Goal: Task Accomplishment & Management: Use online tool/utility

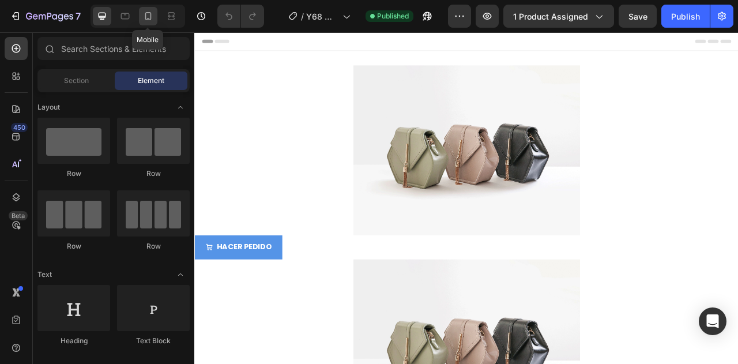
click at [149, 12] on icon at bounding box center [148, 16] width 12 height 12
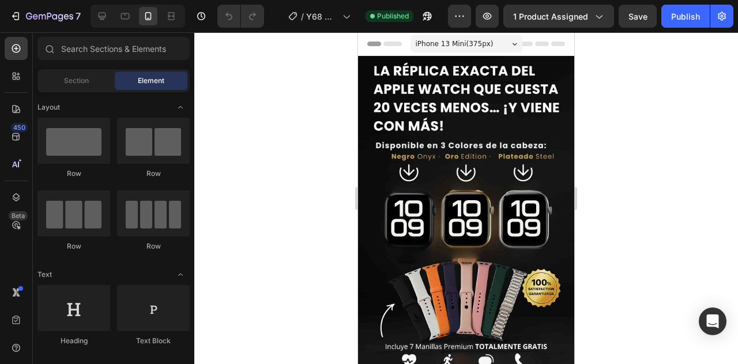
click at [620, 220] on div at bounding box center [466, 198] width 544 height 332
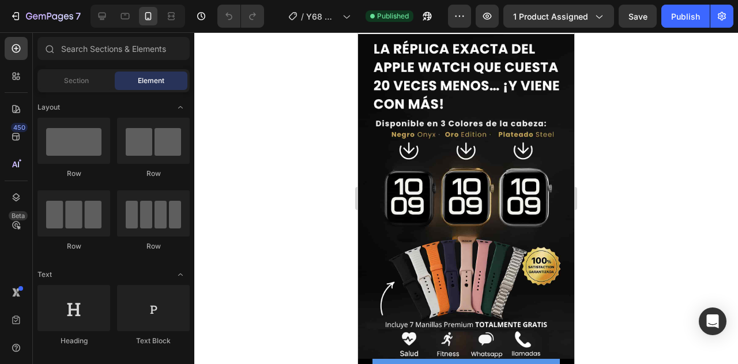
scroll to position [23, 0]
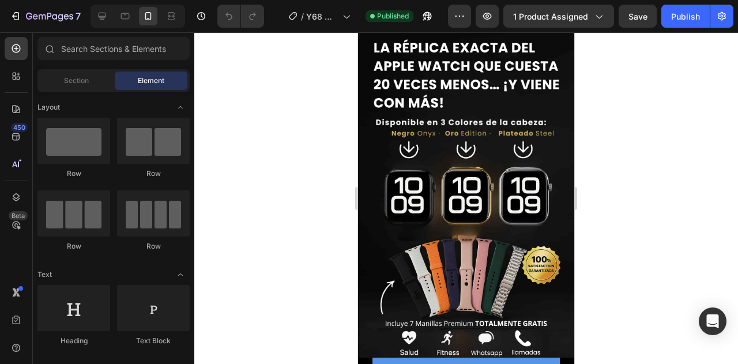
click at [662, 152] on div at bounding box center [466, 198] width 544 height 332
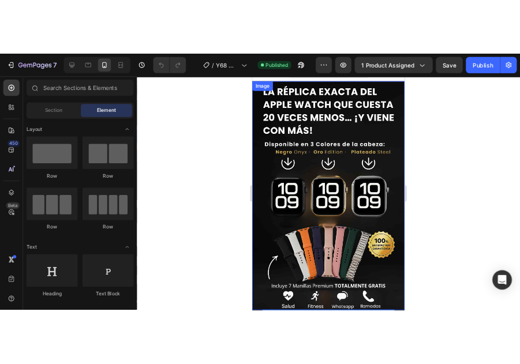
scroll to position [16, 0]
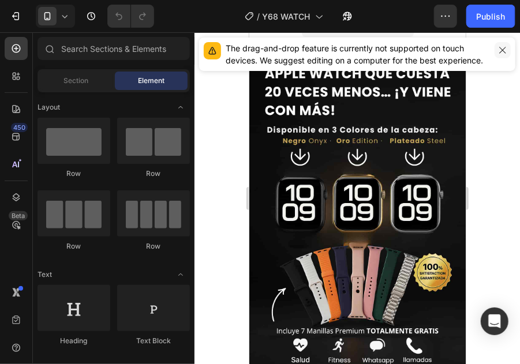
click at [504, 49] on icon "button" at bounding box center [502, 50] width 9 height 9
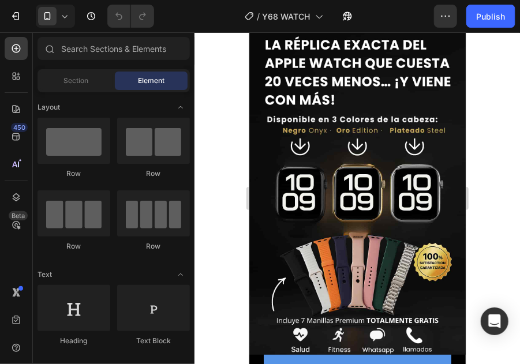
scroll to position [25, 0]
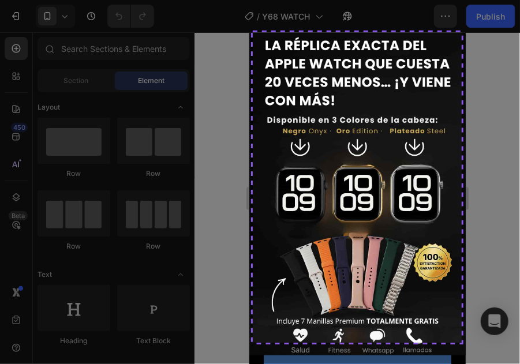
drag, startPoint x: 253, startPoint y: 32, endPoint x: 461, endPoint y: 342, distance: 374.1
click at [461, 342] on div at bounding box center [260, 182] width 520 height 364
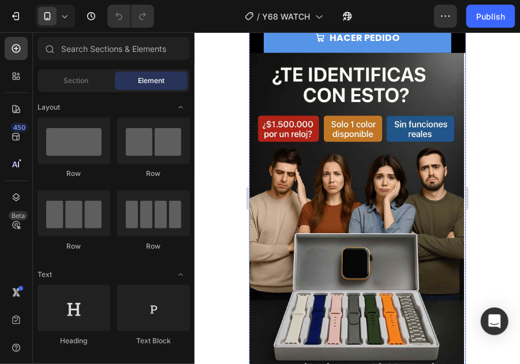
scroll to position [358, 0]
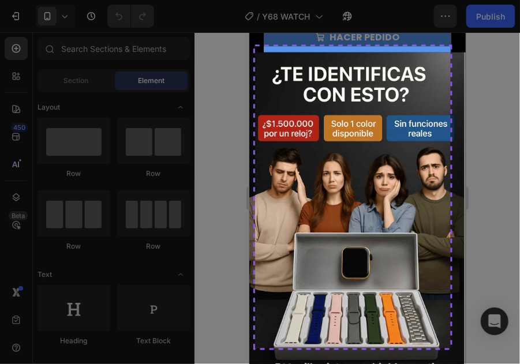
drag, startPoint x: 255, startPoint y: 46, endPoint x: 450, endPoint y: 348, distance: 359.2
click at [450, 348] on div at bounding box center [260, 182] width 520 height 364
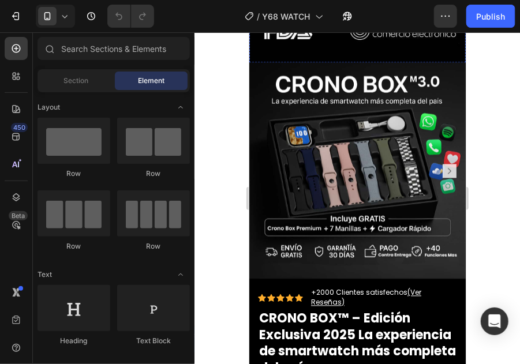
scroll to position [738, 0]
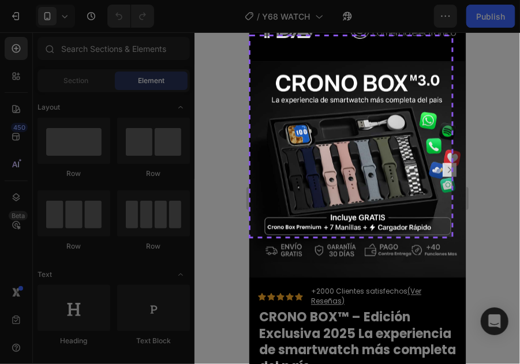
drag, startPoint x: 250, startPoint y: 36, endPoint x: 451, endPoint y: 237, distance: 283.5
click at [451, 237] on div at bounding box center [260, 182] width 520 height 364
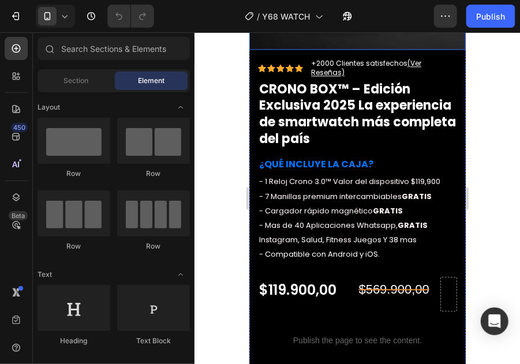
scroll to position [937, 0]
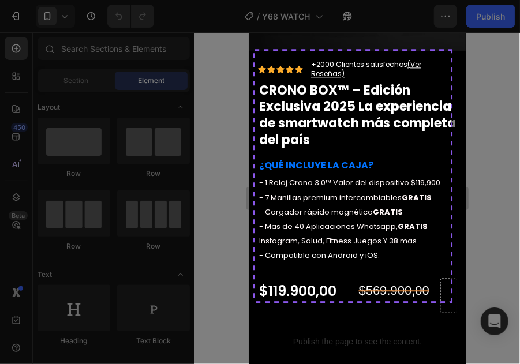
drag, startPoint x: 254, startPoint y: 51, endPoint x: 451, endPoint y: 301, distance: 318.0
click at [451, 301] on div at bounding box center [260, 182] width 520 height 364
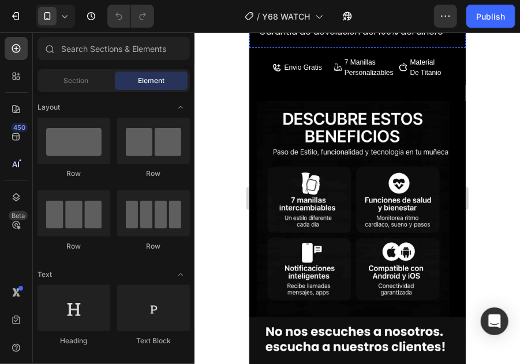
scroll to position [1422, 0]
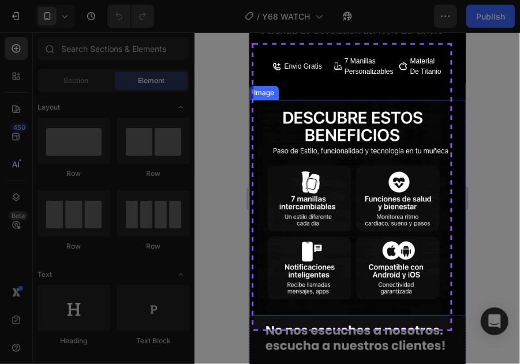
drag, startPoint x: 253, startPoint y: 44, endPoint x: 450, endPoint y: 329, distance: 345.8
click at [450, 329] on div at bounding box center [260, 182] width 520 height 364
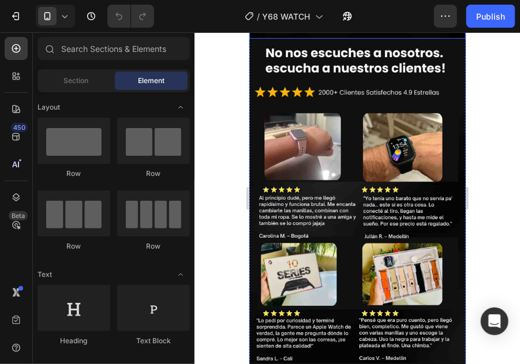
scroll to position [1723, 0]
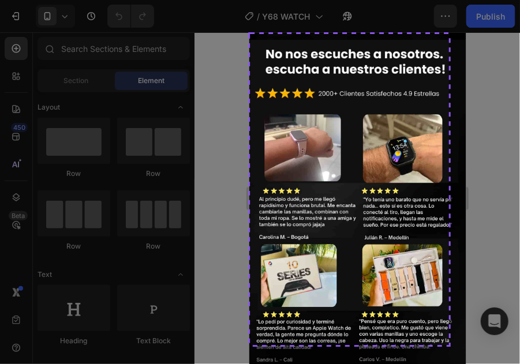
drag, startPoint x: 250, startPoint y: 34, endPoint x: 448, endPoint y: 345, distance: 368.5
click at [448, 345] on div at bounding box center [260, 182] width 520 height 364
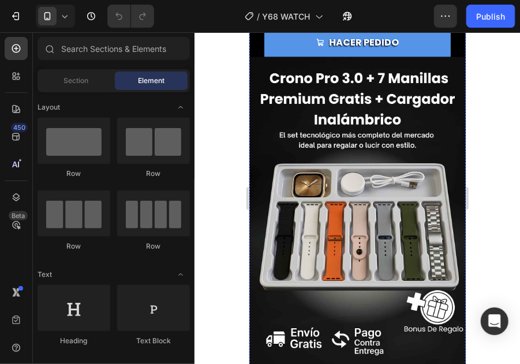
scroll to position [2071, 0]
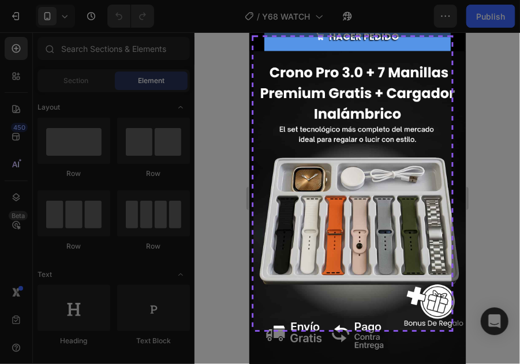
drag, startPoint x: 253, startPoint y: 37, endPoint x: 451, endPoint y: 330, distance: 353.6
click at [451, 330] on div at bounding box center [260, 182] width 520 height 364
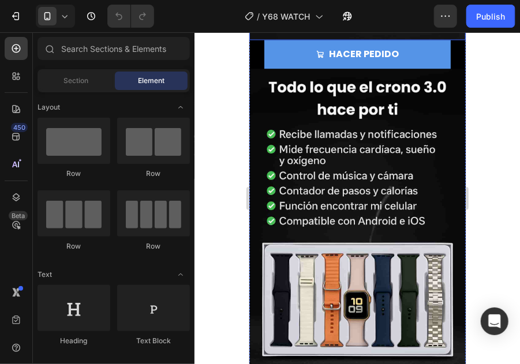
scroll to position [2407, 0]
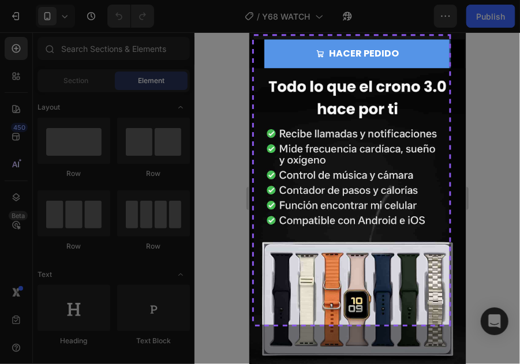
drag, startPoint x: 254, startPoint y: 36, endPoint x: 449, endPoint y: 325, distance: 348.6
click at [449, 325] on div at bounding box center [260, 182] width 520 height 364
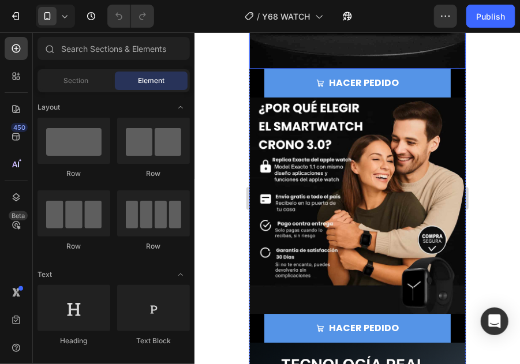
scroll to position [2735, 0]
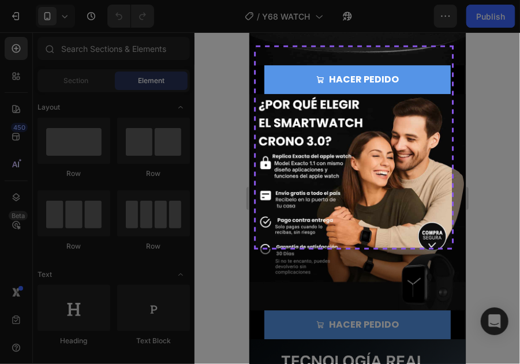
drag, startPoint x: 256, startPoint y: 47, endPoint x: 452, endPoint y: 248, distance: 281.1
click at [452, 248] on div at bounding box center [260, 182] width 520 height 364
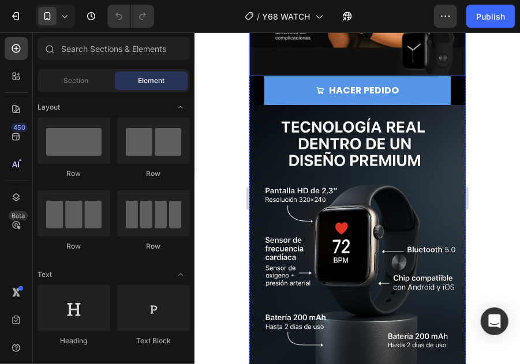
scroll to position [2968, 0]
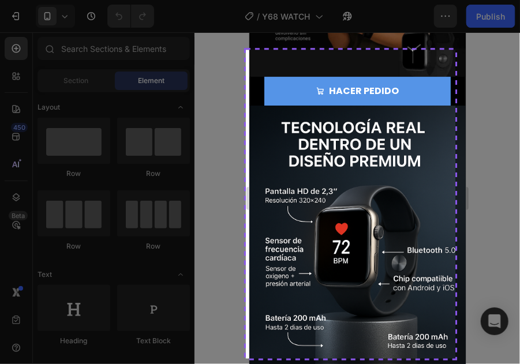
drag, startPoint x: 246, startPoint y: 50, endPoint x: 455, endPoint y: 358, distance: 372.9
click at [455, 358] on div at bounding box center [260, 182] width 520 height 364
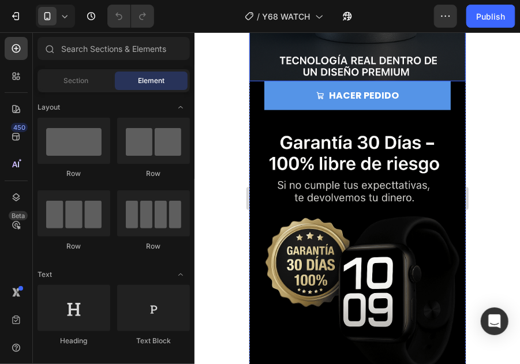
scroll to position [3317, 0]
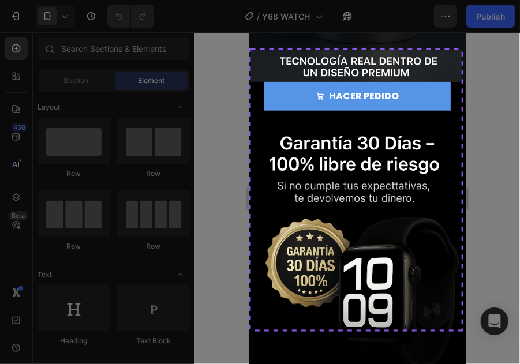
drag, startPoint x: 250, startPoint y: 50, endPoint x: 458, endPoint y: 330, distance: 348.4
click at [458, 330] on div at bounding box center [260, 182] width 520 height 364
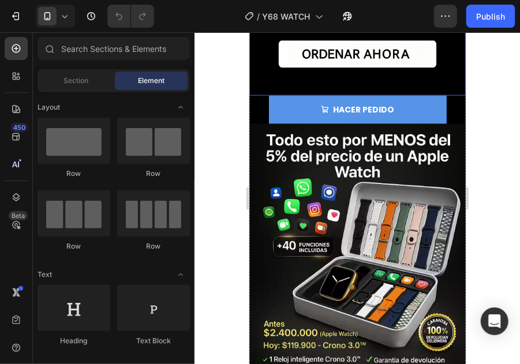
scroll to position [3656, 0]
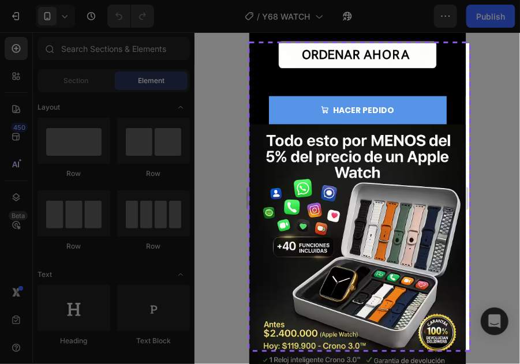
drag, startPoint x: 249, startPoint y: 43, endPoint x: 468, endPoint y: 350, distance: 377.1
click at [468, 350] on div at bounding box center [260, 182] width 520 height 364
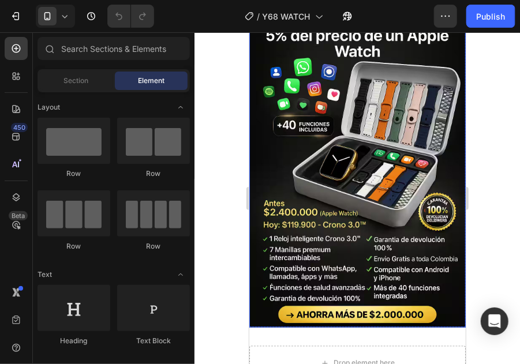
scroll to position [3773, 0]
